Goal: Task Accomplishment & Management: Manage account settings

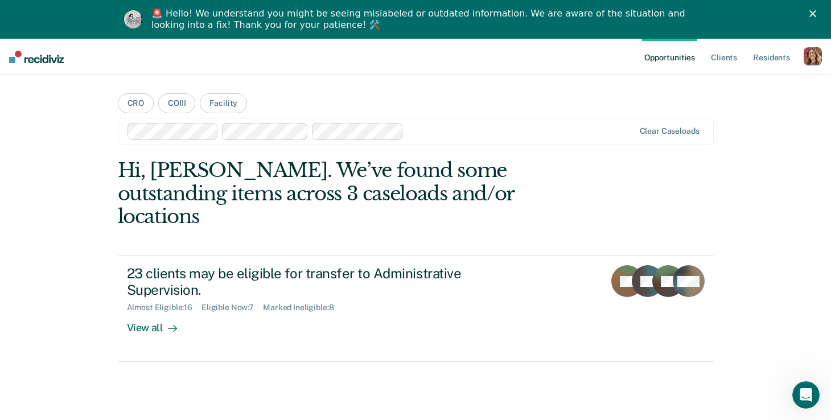
click at [808, 54] on div "button" at bounding box center [813, 56] width 18 height 18
click at [725, 88] on link "Profile" at bounding box center [768, 85] width 92 height 10
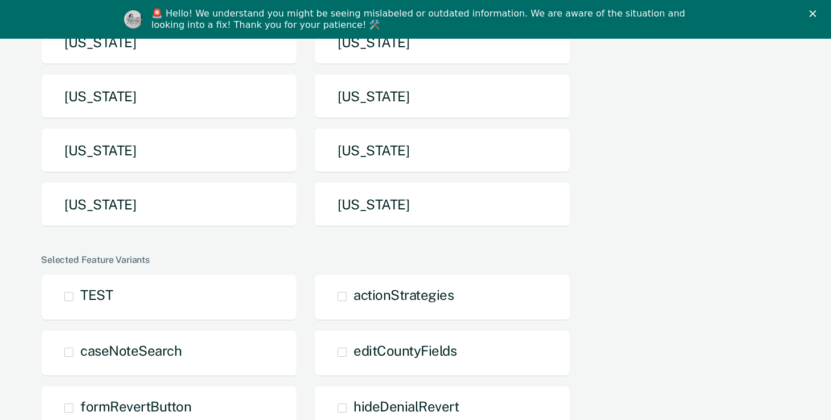
scroll to position [339, 0]
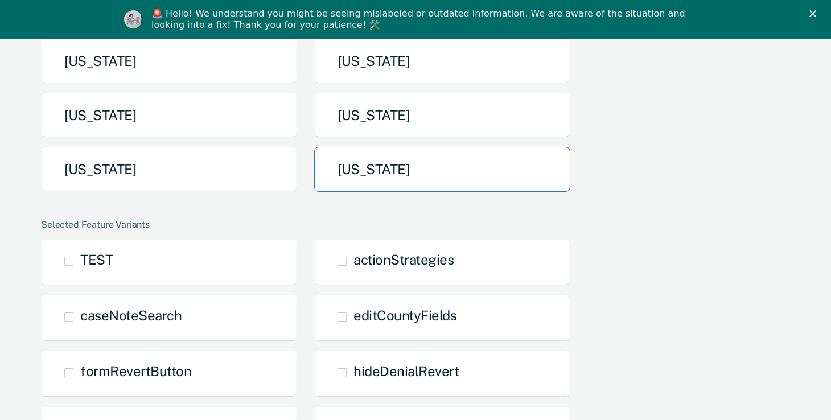
click at [348, 178] on button "[US_STATE]" at bounding box center [442, 169] width 256 height 45
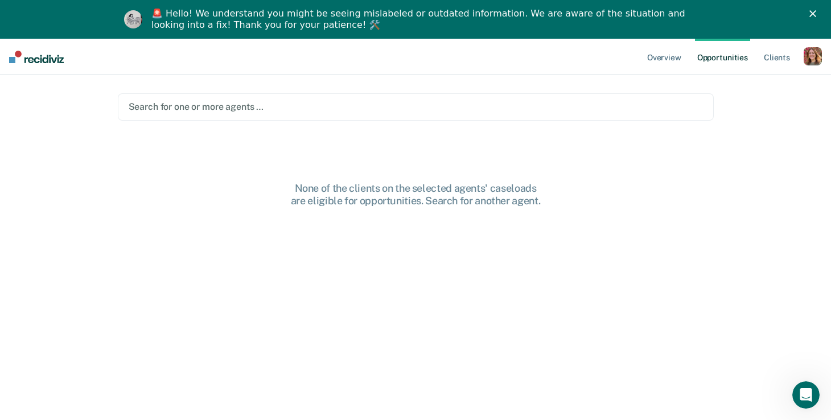
click at [413, 107] on div at bounding box center [416, 106] width 575 height 13
click at [292, 95] on div "Clear agents" at bounding box center [416, 106] width 596 height 27
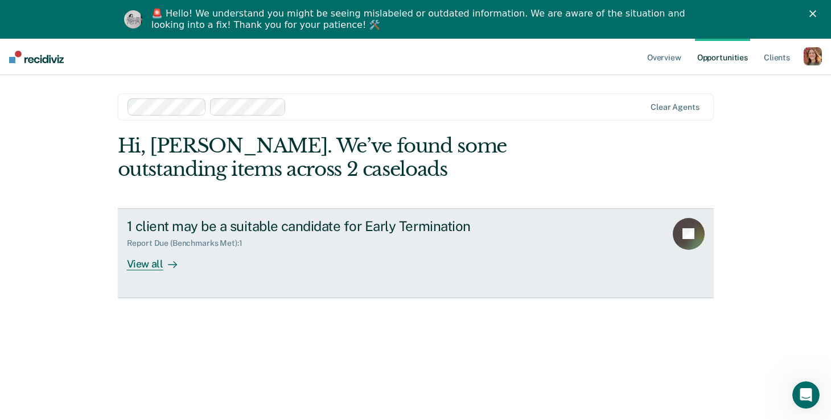
click at [192, 230] on div "1 client may be a suitable candidate for Early Termination" at bounding box center [327, 226] width 400 height 17
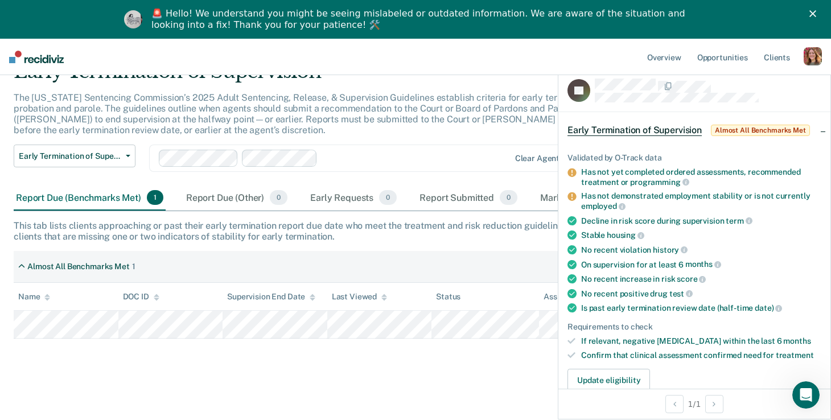
click at [817, 16] on polygon "Close" at bounding box center [813, 13] width 7 height 7
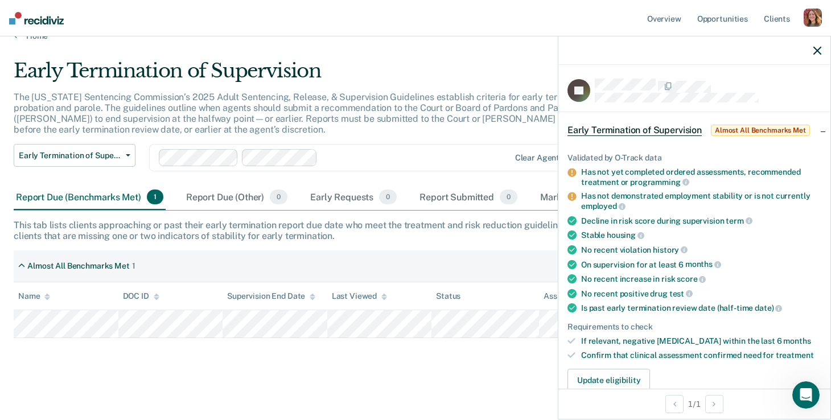
scroll to position [19, 0]
click at [815, 15] on div "button" at bounding box center [813, 18] width 18 height 18
click at [742, 43] on link "Profile" at bounding box center [768, 47] width 92 height 10
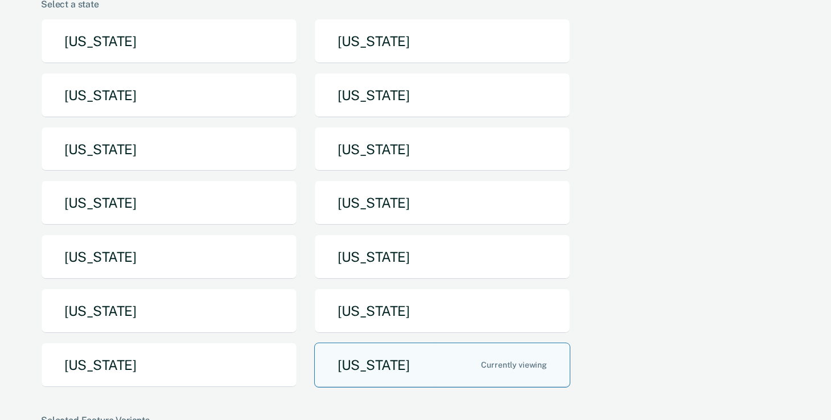
scroll to position [180, 0]
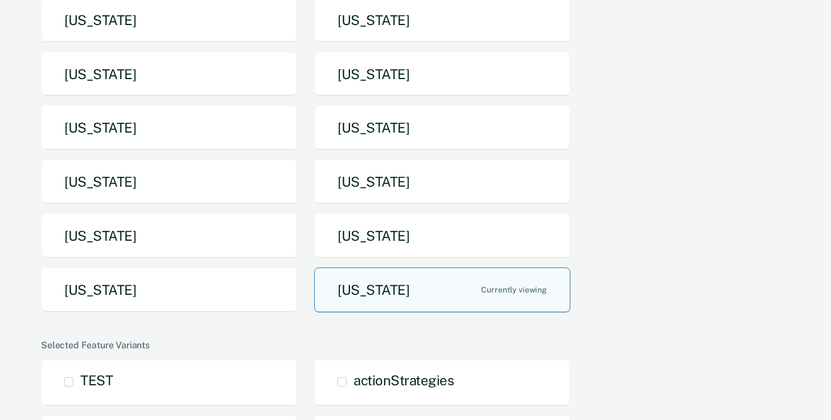
click at [354, 296] on button "[US_STATE]" at bounding box center [442, 290] width 256 height 45
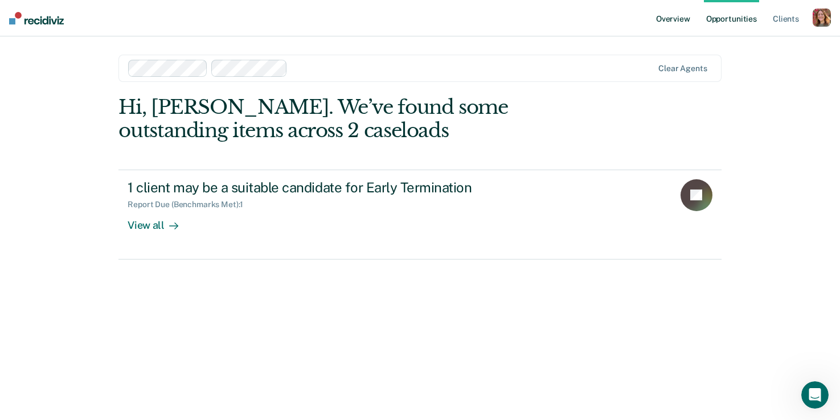
click at [665, 21] on link "Overview" at bounding box center [673, 18] width 39 height 36
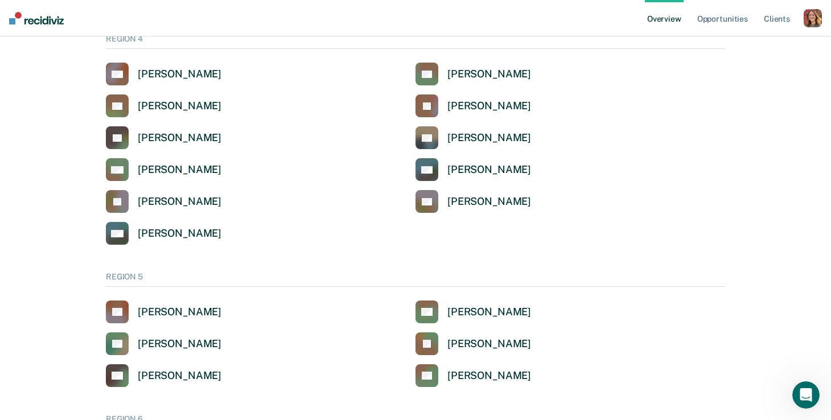
scroll to position [955, 0]
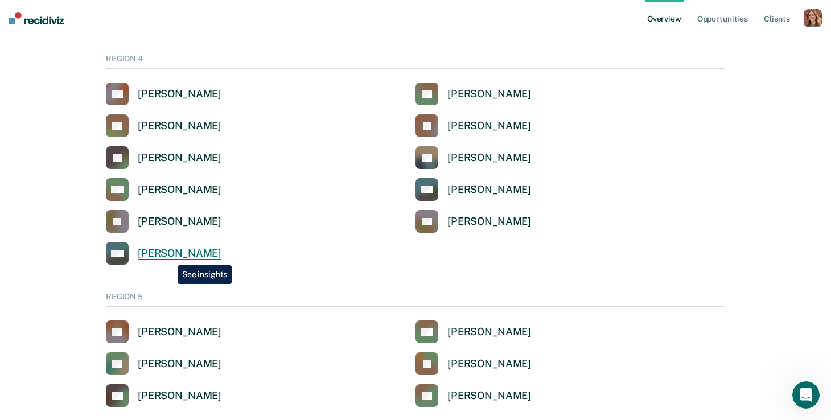
click at [169, 257] on div "[PERSON_NAME]" at bounding box center [180, 253] width 84 height 13
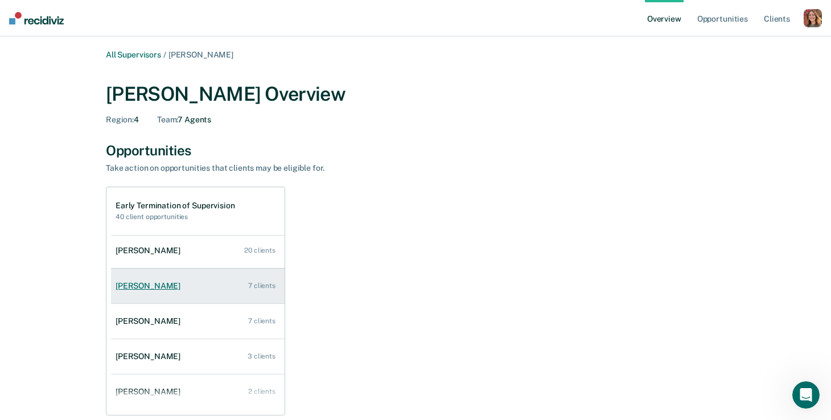
scroll to position [5, 0]
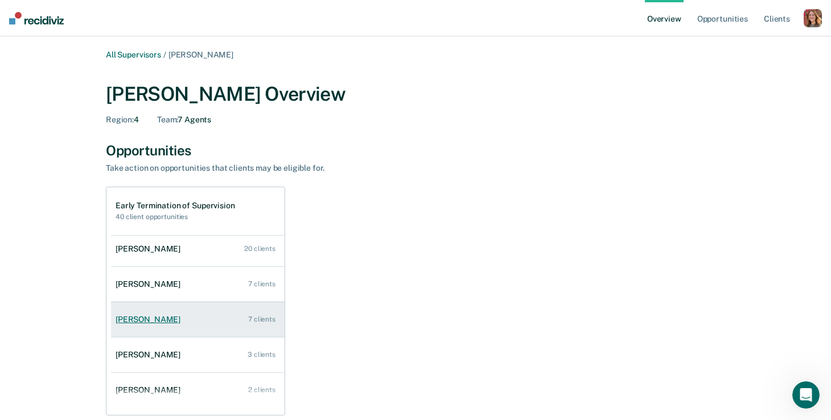
click at [164, 315] on div "[PERSON_NAME]" at bounding box center [150, 320] width 69 height 10
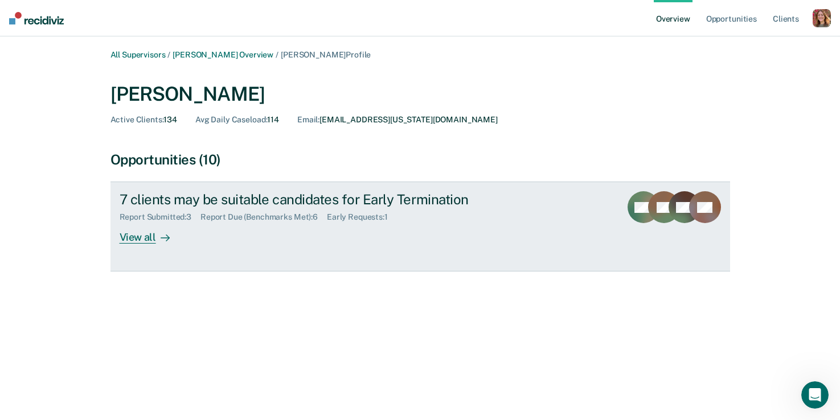
click at [138, 239] on div "View all" at bounding box center [152, 233] width 64 height 22
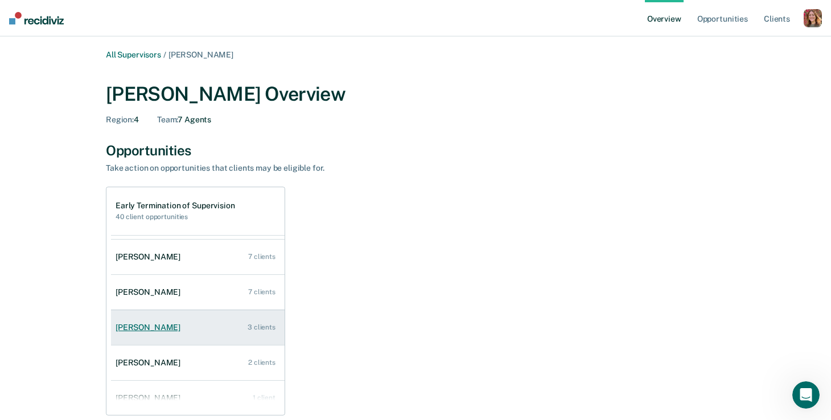
scroll to position [46, 0]
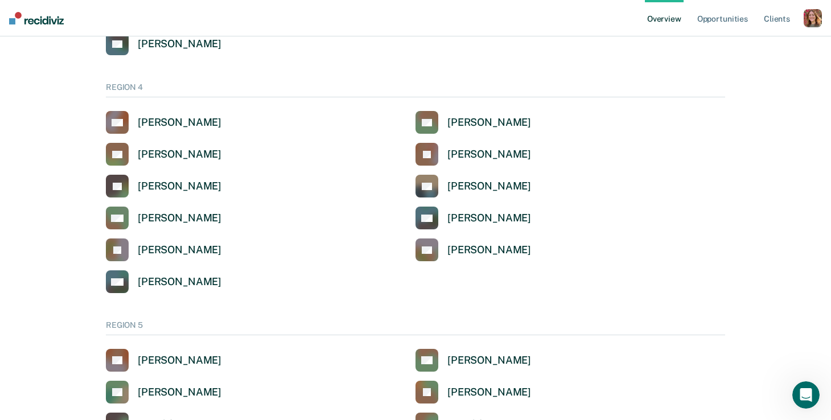
scroll to position [897, 0]
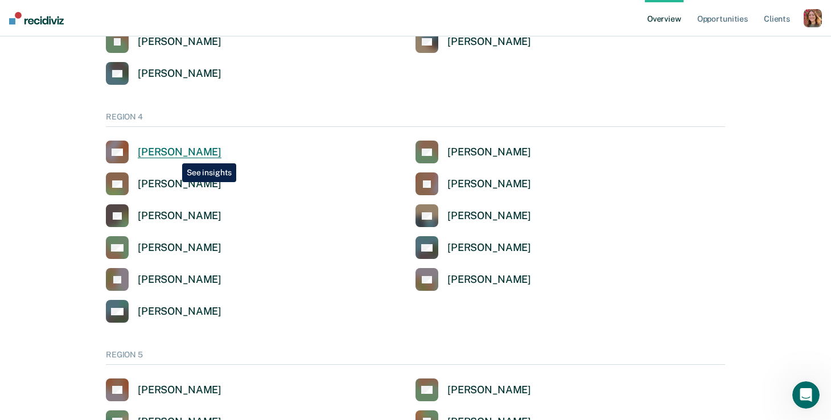
click at [174, 155] on div "[PERSON_NAME]" at bounding box center [180, 152] width 84 height 13
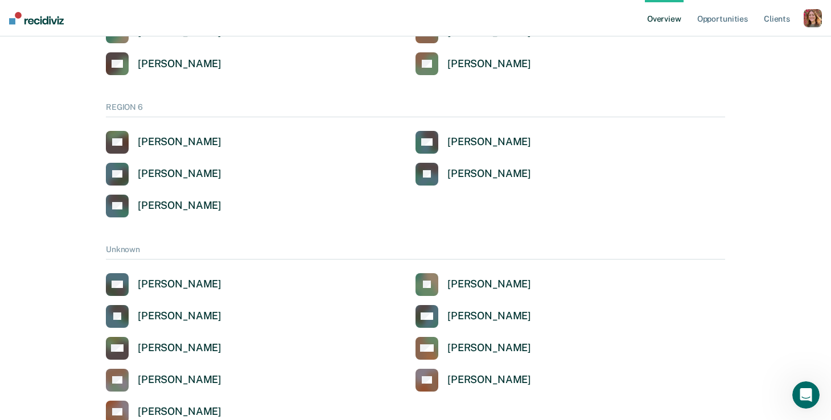
scroll to position [1289, 0]
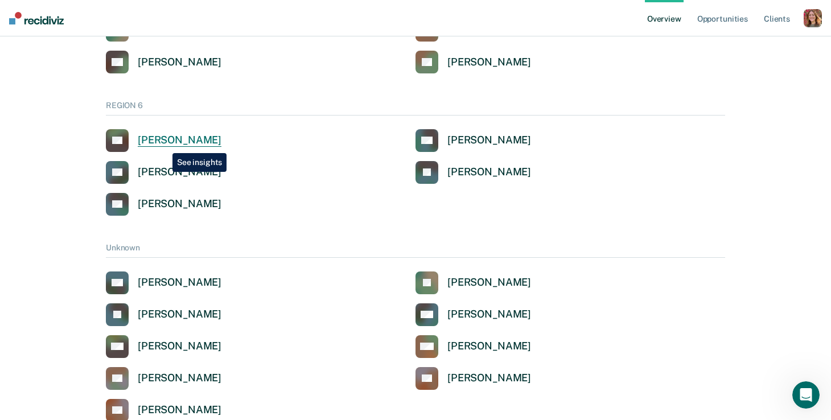
click at [164, 145] on div "[PERSON_NAME]" at bounding box center [180, 140] width 84 height 13
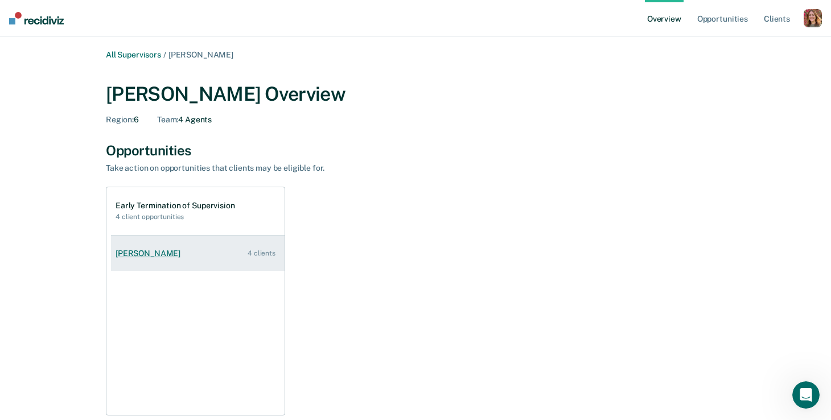
click at [172, 259] on link "[PERSON_NAME] 4 clients" at bounding box center [198, 253] width 174 height 32
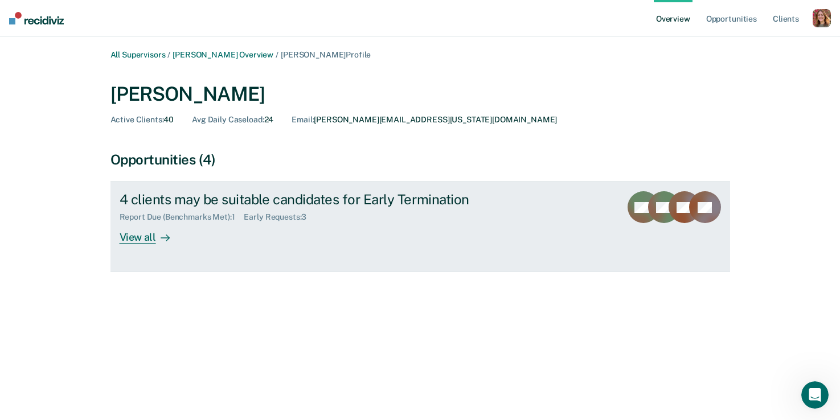
click at [149, 238] on div "View all" at bounding box center [152, 233] width 64 height 22
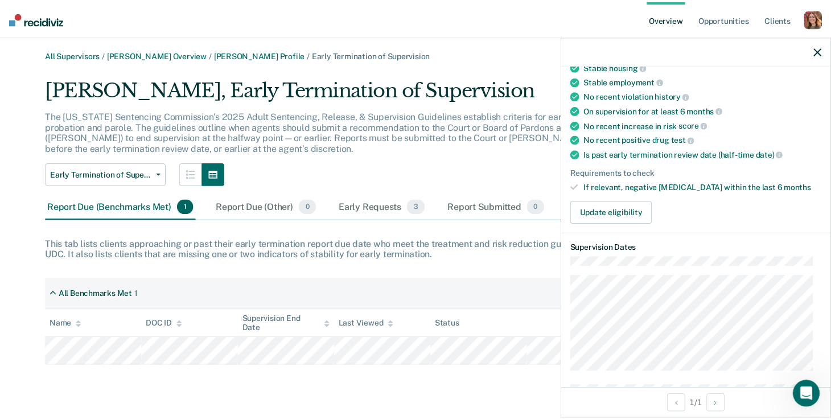
scroll to position [142, 0]
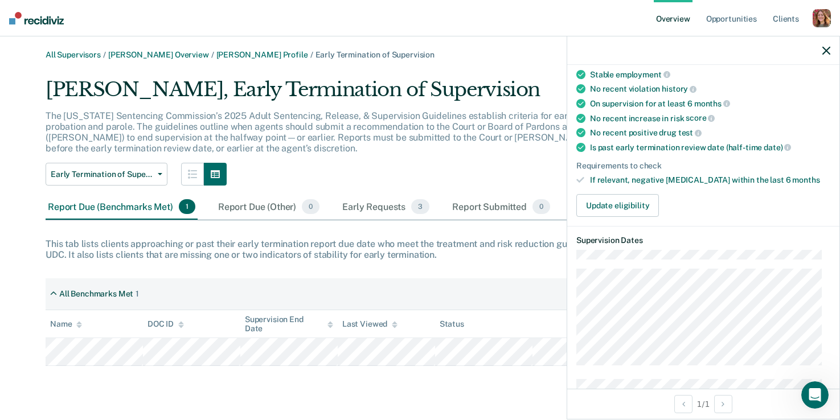
click at [831, 55] on div at bounding box center [703, 50] width 272 height 28
click at [826, 49] on icon "button" at bounding box center [826, 51] width 8 height 8
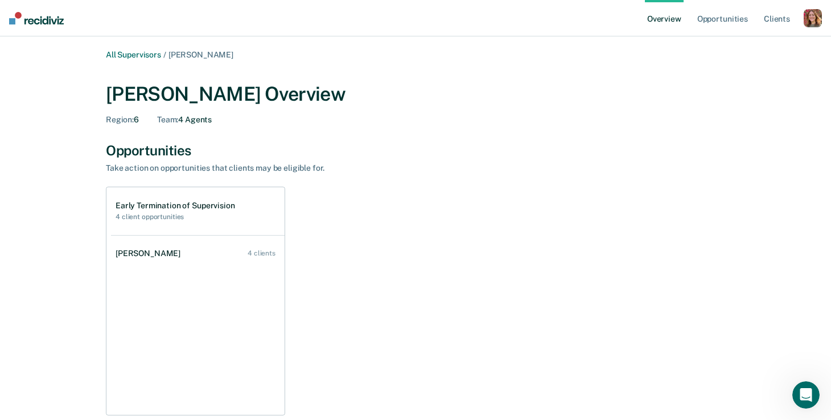
scroll to position [1289, 0]
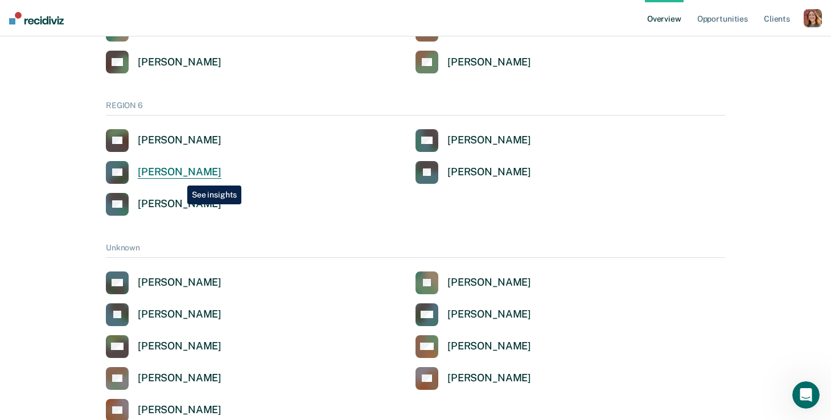
click at [179, 177] on div "[PERSON_NAME]" at bounding box center [180, 172] width 84 height 13
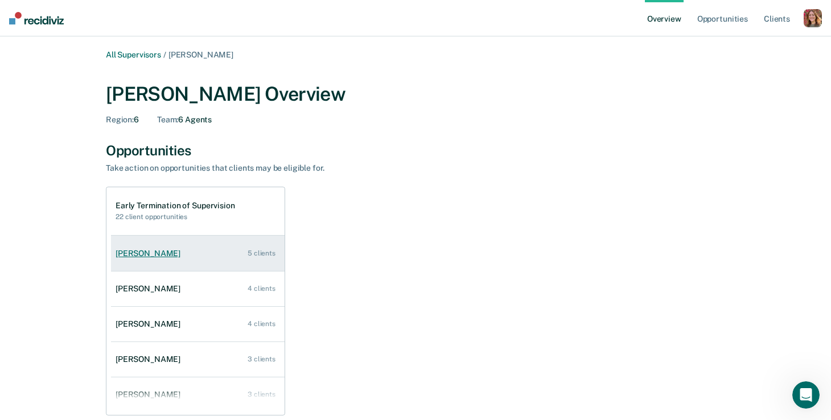
click at [163, 264] on link "[PERSON_NAME] 5 clients" at bounding box center [198, 253] width 174 height 32
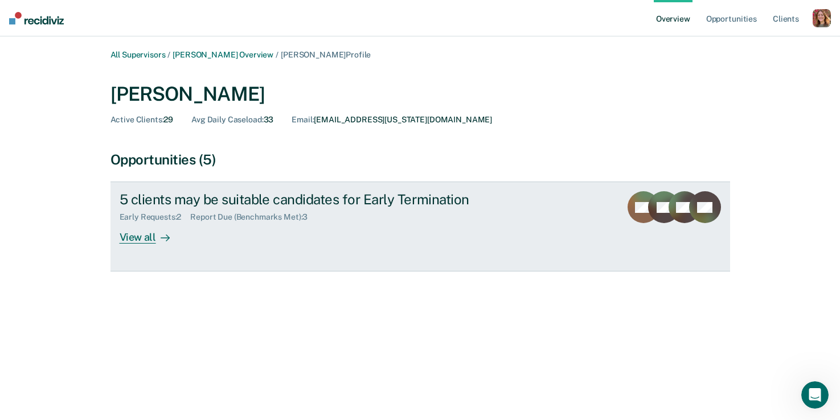
click at [128, 244] on div "View all" at bounding box center [152, 233] width 64 height 22
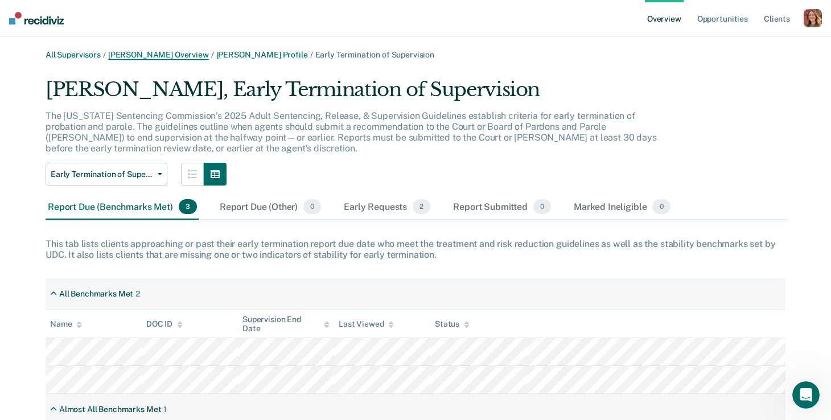
click at [136, 56] on link "[PERSON_NAME] Overview" at bounding box center [158, 55] width 101 height 10
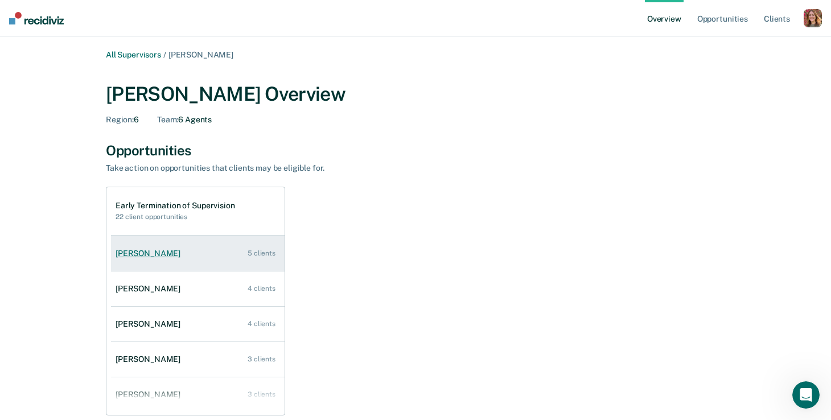
click at [130, 257] on div "[PERSON_NAME]" at bounding box center [150, 254] width 69 height 10
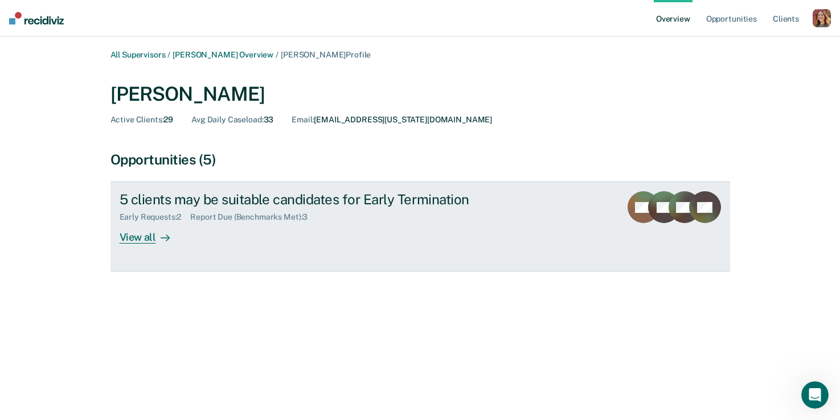
click at [141, 244] on link "5 clients may be suitable candidates for Early Termination Early Requests : 2 R…" at bounding box center [420, 227] width 620 height 90
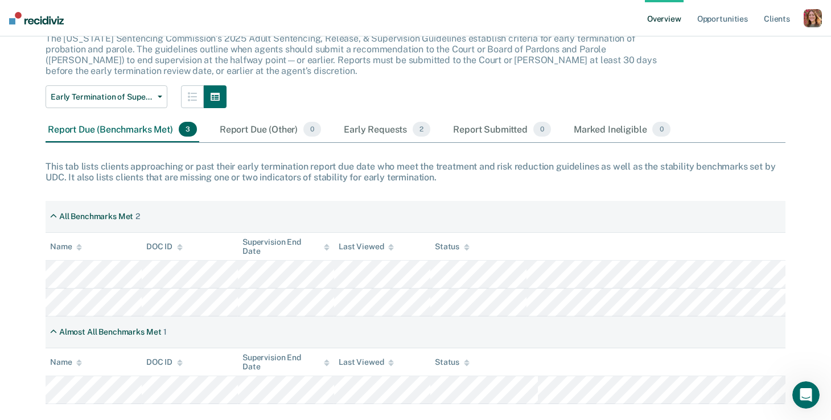
scroll to position [98, 0]
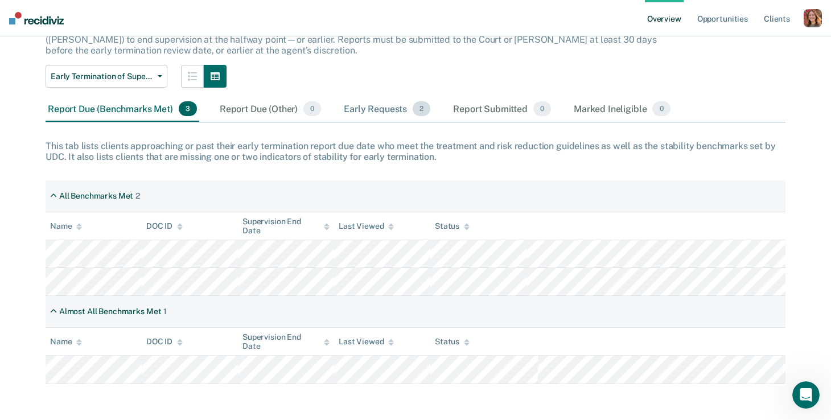
click at [374, 111] on div "Early Requests 2" at bounding box center [387, 109] width 91 height 25
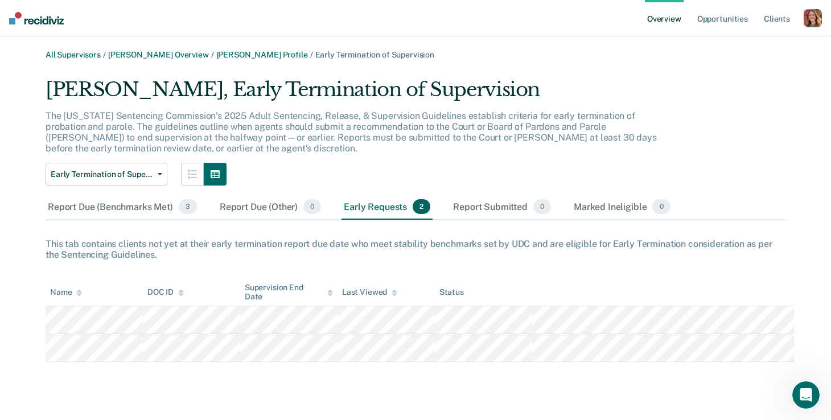
scroll to position [0, 0]
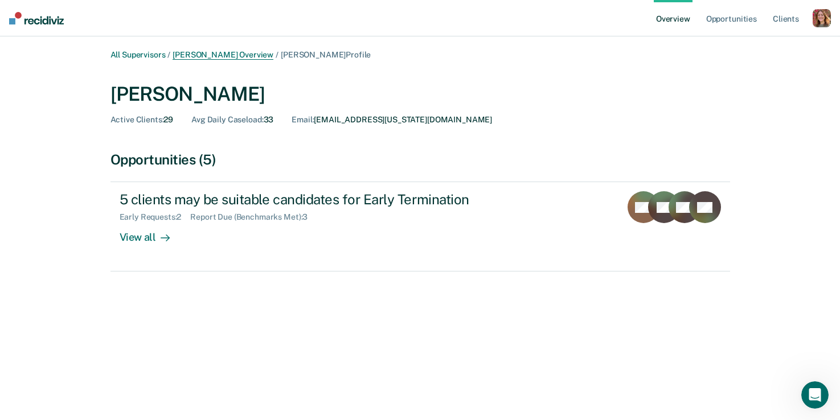
click at [200, 54] on link "[PERSON_NAME] Overview" at bounding box center [223, 55] width 101 height 10
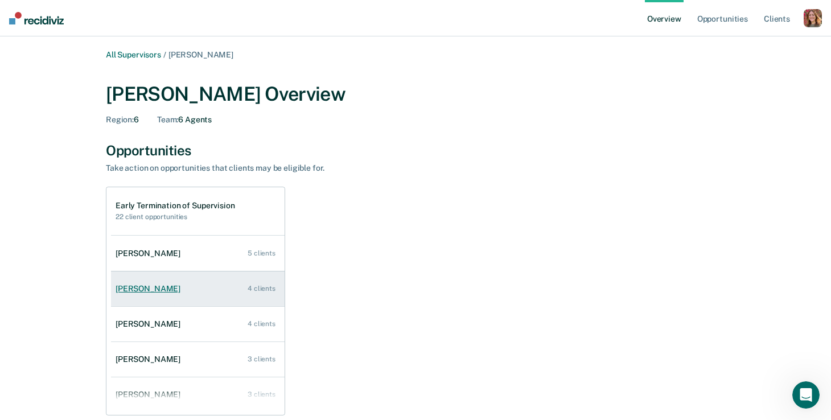
click at [142, 295] on link "[PERSON_NAME] 4 clients" at bounding box center [198, 289] width 174 height 32
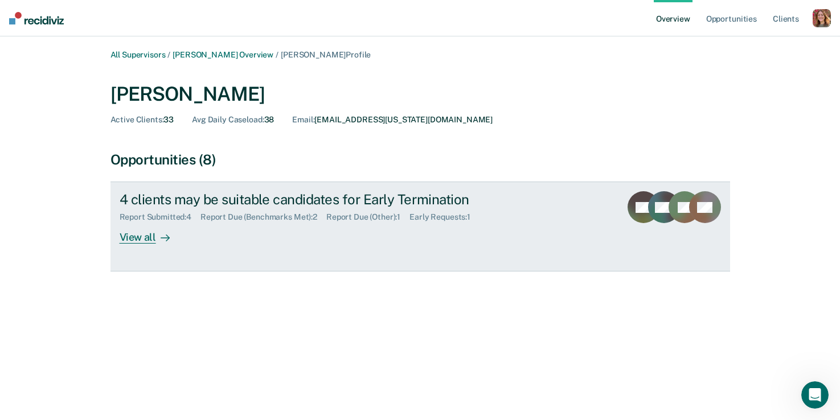
click at [142, 242] on div "View all" at bounding box center [152, 233] width 64 height 22
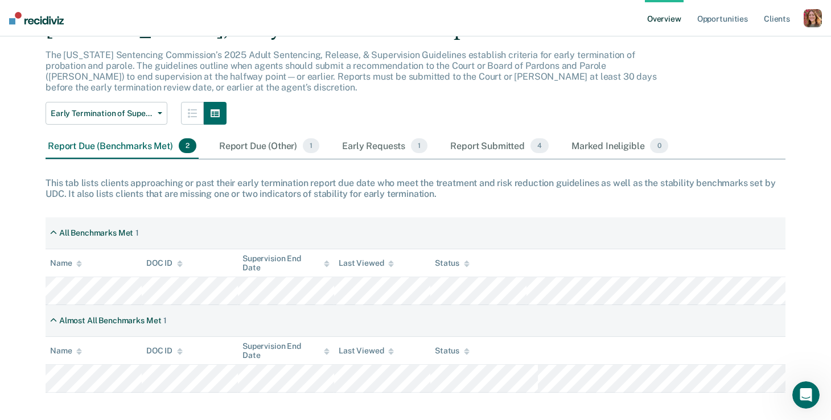
scroll to position [70, 0]
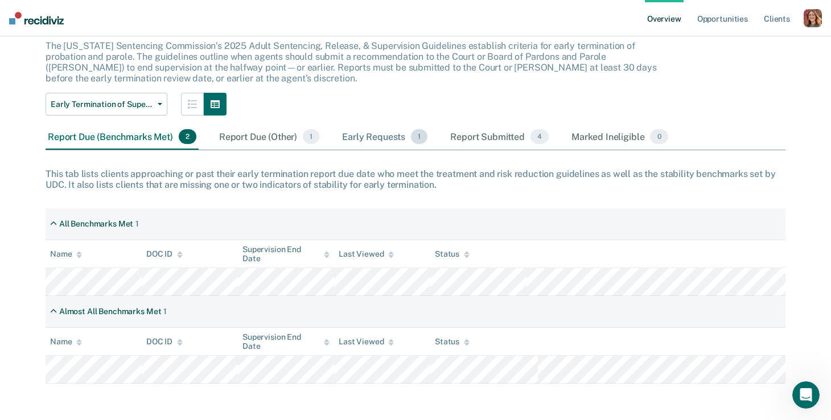
click at [359, 140] on div "Early Requests 1" at bounding box center [385, 137] width 90 height 25
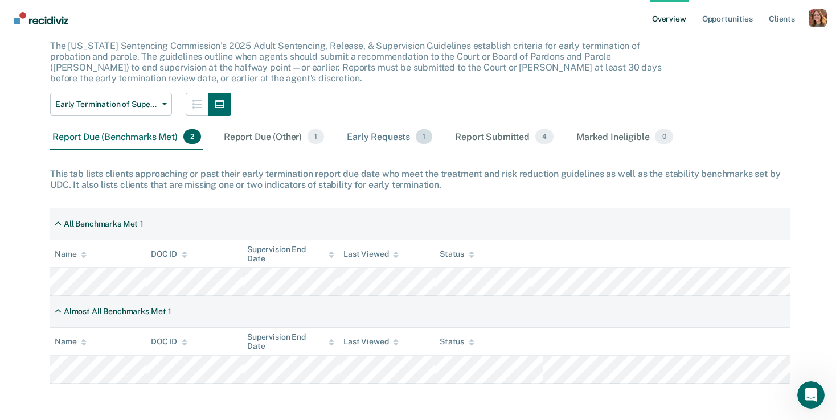
scroll to position [0, 0]
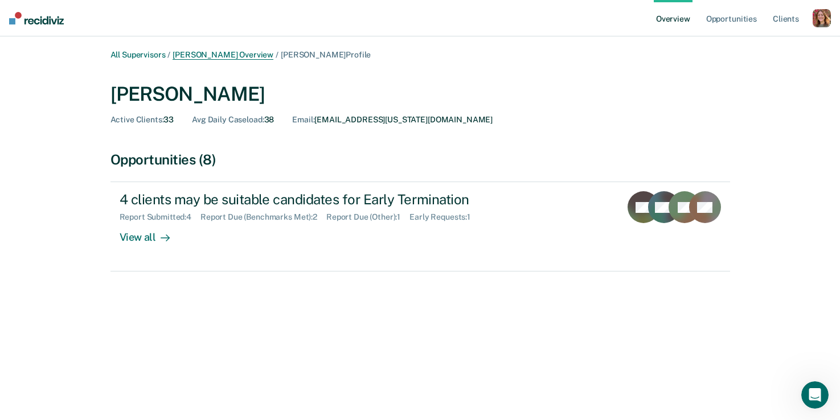
click at [210, 58] on link "[PERSON_NAME] Overview" at bounding box center [223, 55] width 101 height 10
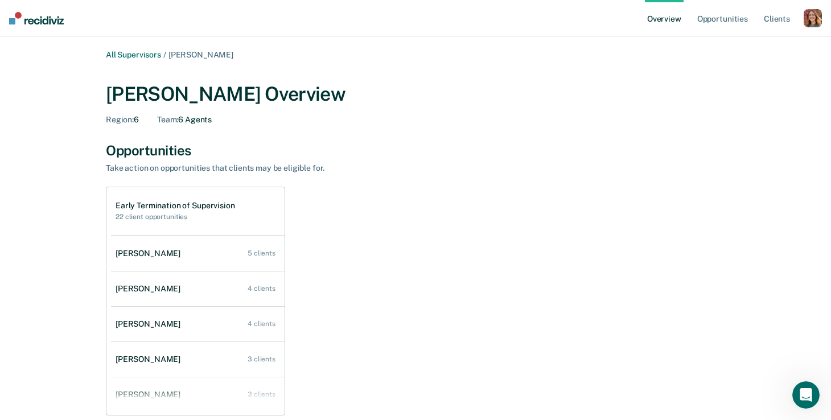
click at [806, 16] on div "button" at bounding box center [813, 18] width 18 height 18
click at [751, 47] on link "Profile" at bounding box center [768, 46] width 92 height 10
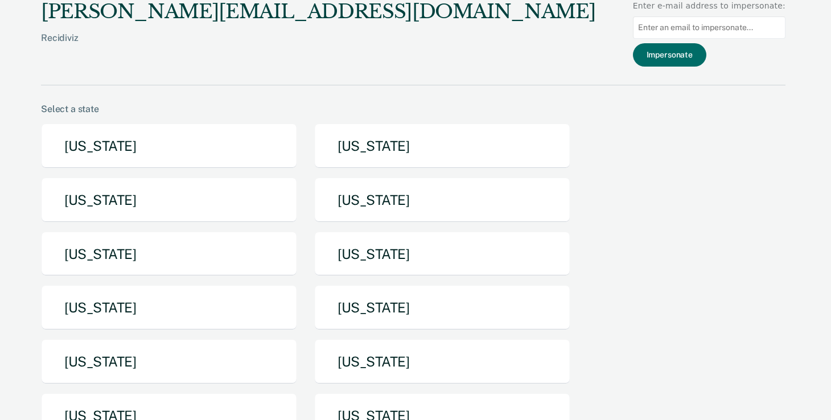
click at [728, 30] on input at bounding box center [709, 28] width 153 height 22
type input "[EMAIL_ADDRESS][US_STATE][DOMAIN_NAME]"
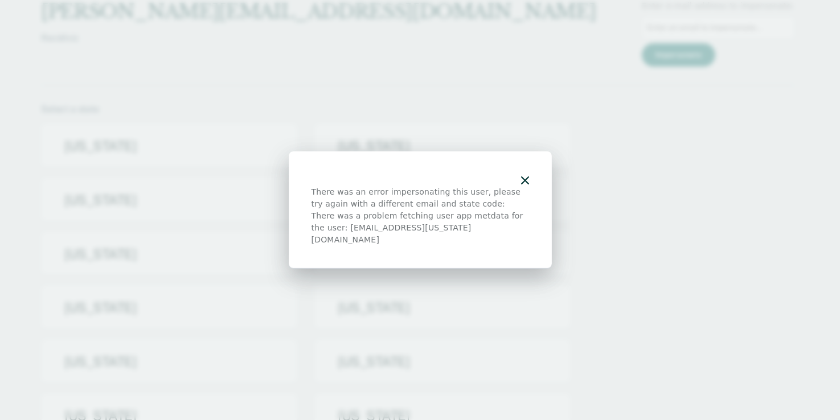
click at [530, 186] on div "There was an error impersonating this user, please try again with a different e…" at bounding box center [420, 209] width 263 height 117
click at [519, 185] on div at bounding box center [420, 180] width 218 height 12
click at [527, 185] on icon "button" at bounding box center [525, 181] width 8 height 8
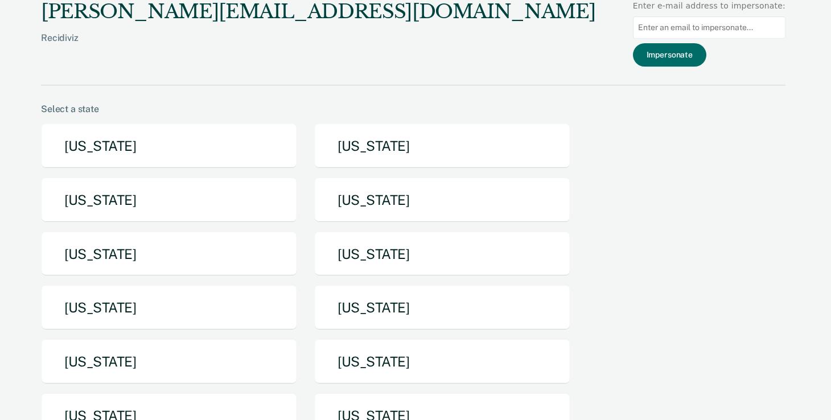
click at [674, 32] on input at bounding box center [709, 28] width 153 height 22
click at [712, 28] on input at bounding box center [709, 28] width 153 height 22
paste input "[EMAIL_ADDRESS][US_STATE][DOMAIN_NAME]"
type input "[EMAIL_ADDRESS][US_STATE][DOMAIN_NAME]"
click at [689, 62] on button "Impersonate" at bounding box center [669, 54] width 73 height 23
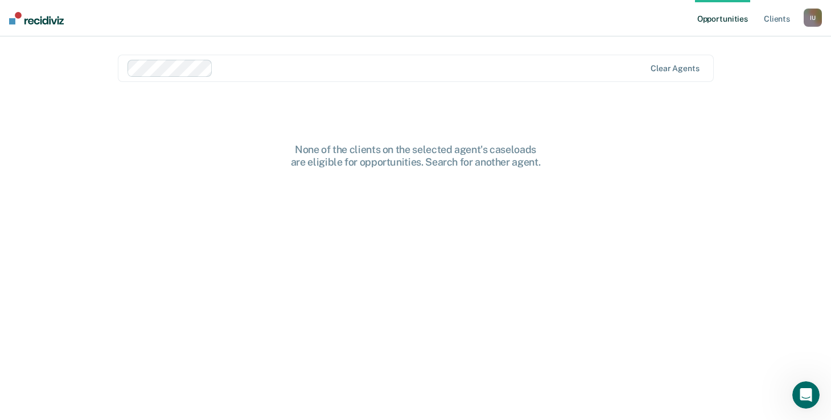
click at [731, 21] on link "Opportunities" at bounding box center [722, 18] width 55 height 36
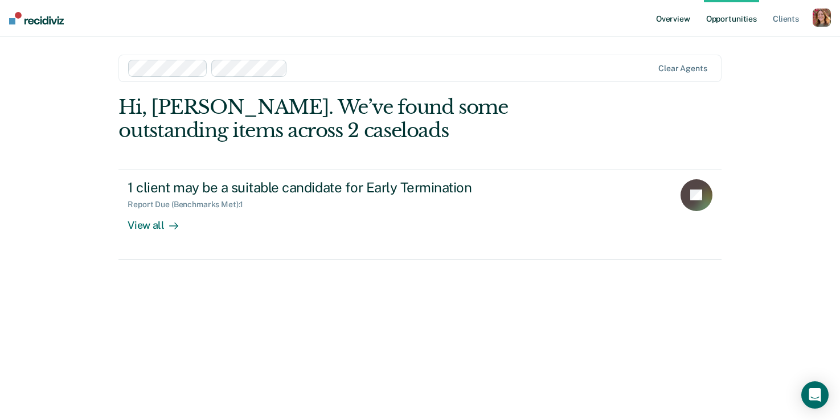
click at [678, 18] on link "Overview" at bounding box center [673, 18] width 39 height 36
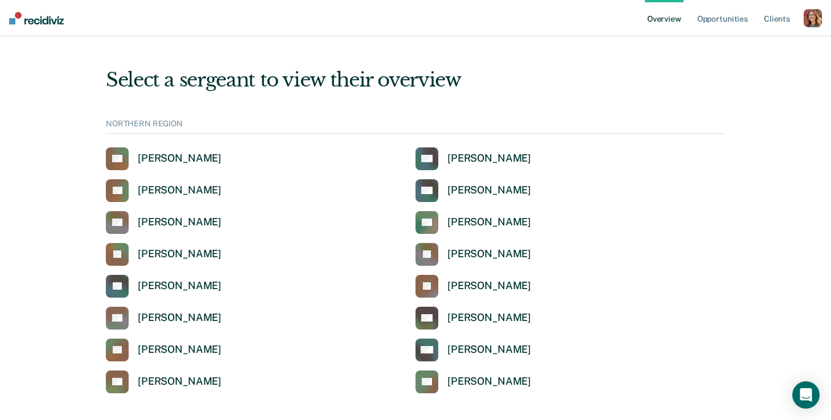
click at [809, 19] on div "button" at bounding box center [813, 18] width 18 height 18
click at [726, 43] on link "Profile" at bounding box center [768, 46] width 92 height 10
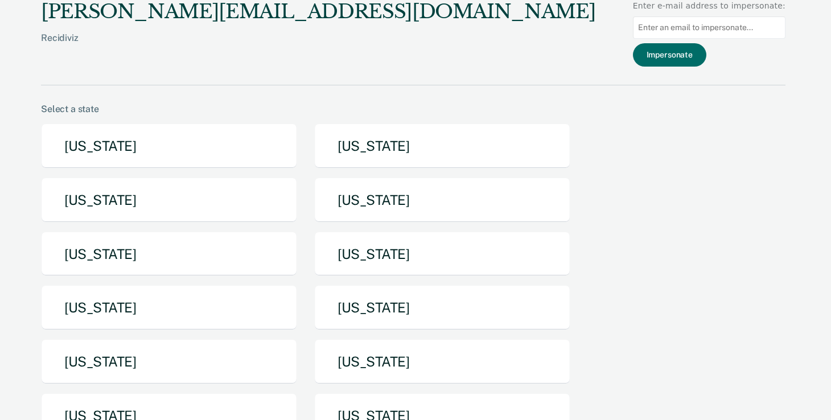
click at [714, 26] on input at bounding box center [709, 28] width 153 height 22
type input "[EMAIL_ADDRESS][US_STATE][DOMAIN_NAME]"
click at [671, 65] on button "Impersonate" at bounding box center [669, 54] width 73 height 23
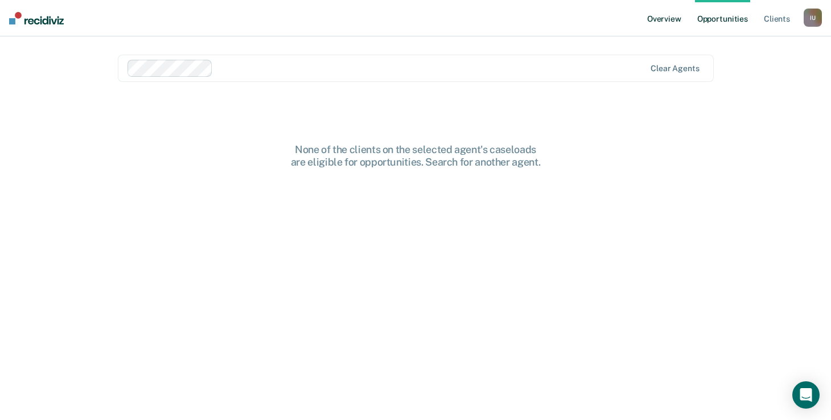
click at [651, 16] on link "Overview" at bounding box center [664, 18] width 39 height 36
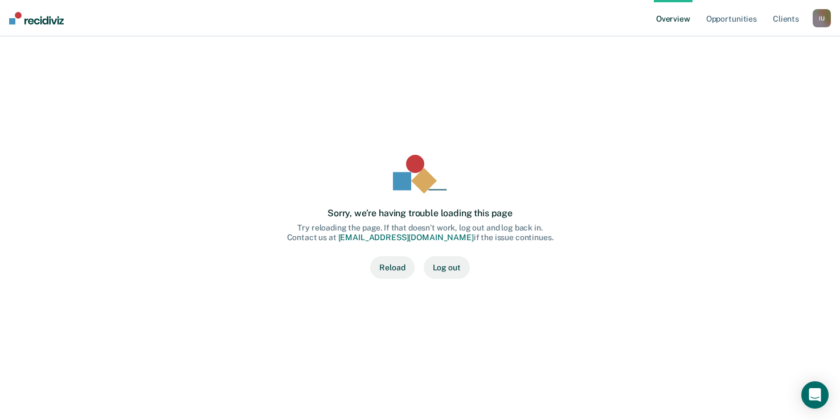
click at [819, 21] on div "I U" at bounding box center [822, 18] width 18 height 18
click at [749, 44] on link "Profile" at bounding box center [776, 46] width 92 height 10
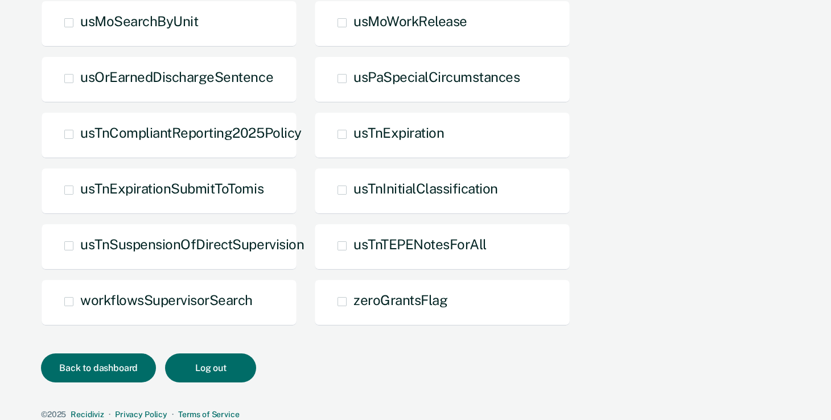
scroll to position [904, 0]
